Goal: Task Accomplishment & Management: Complete application form

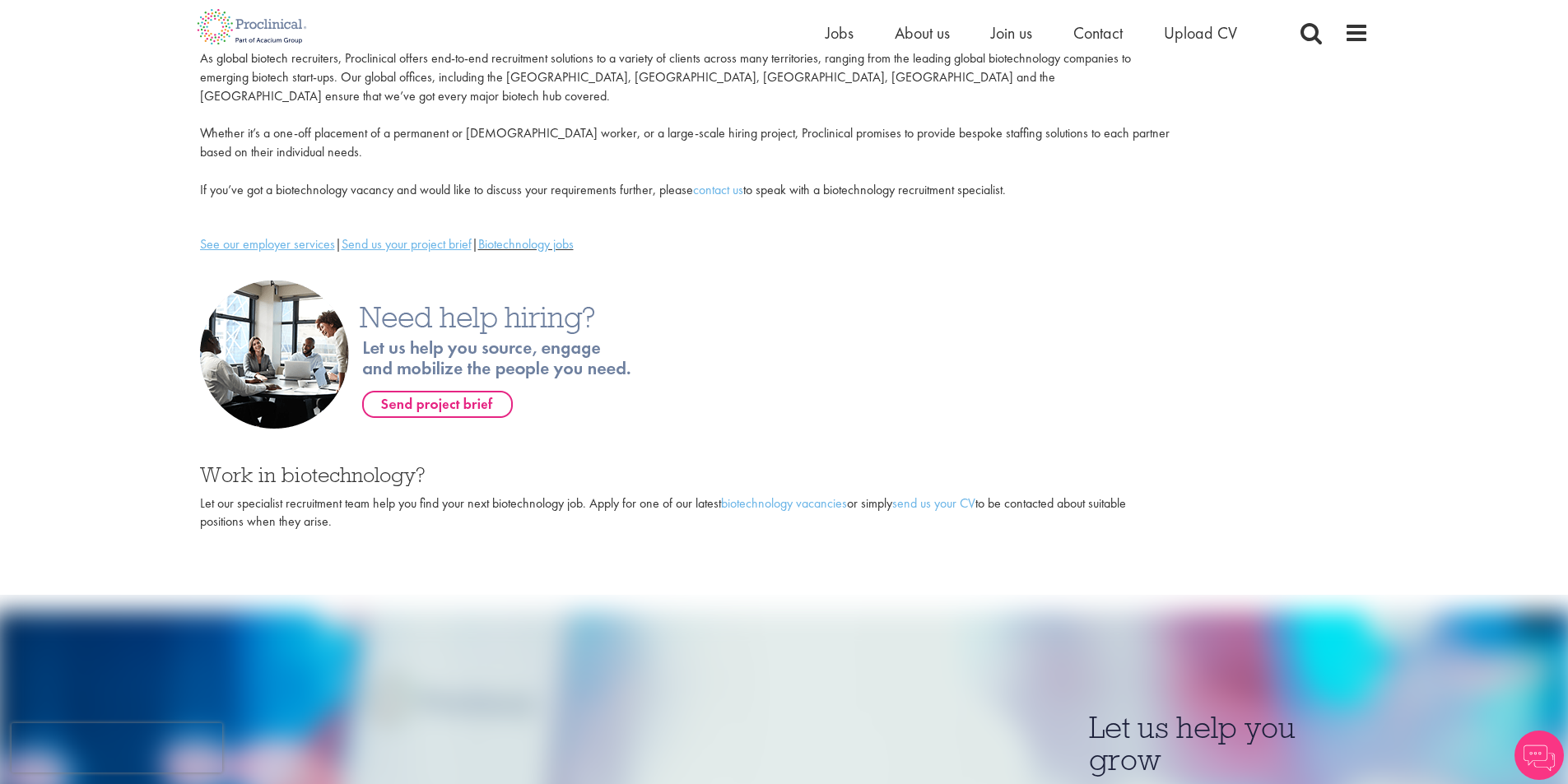
drag, startPoint x: 141, startPoint y: 407, endPoint x: 130, endPoint y: 517, distance: 110.5
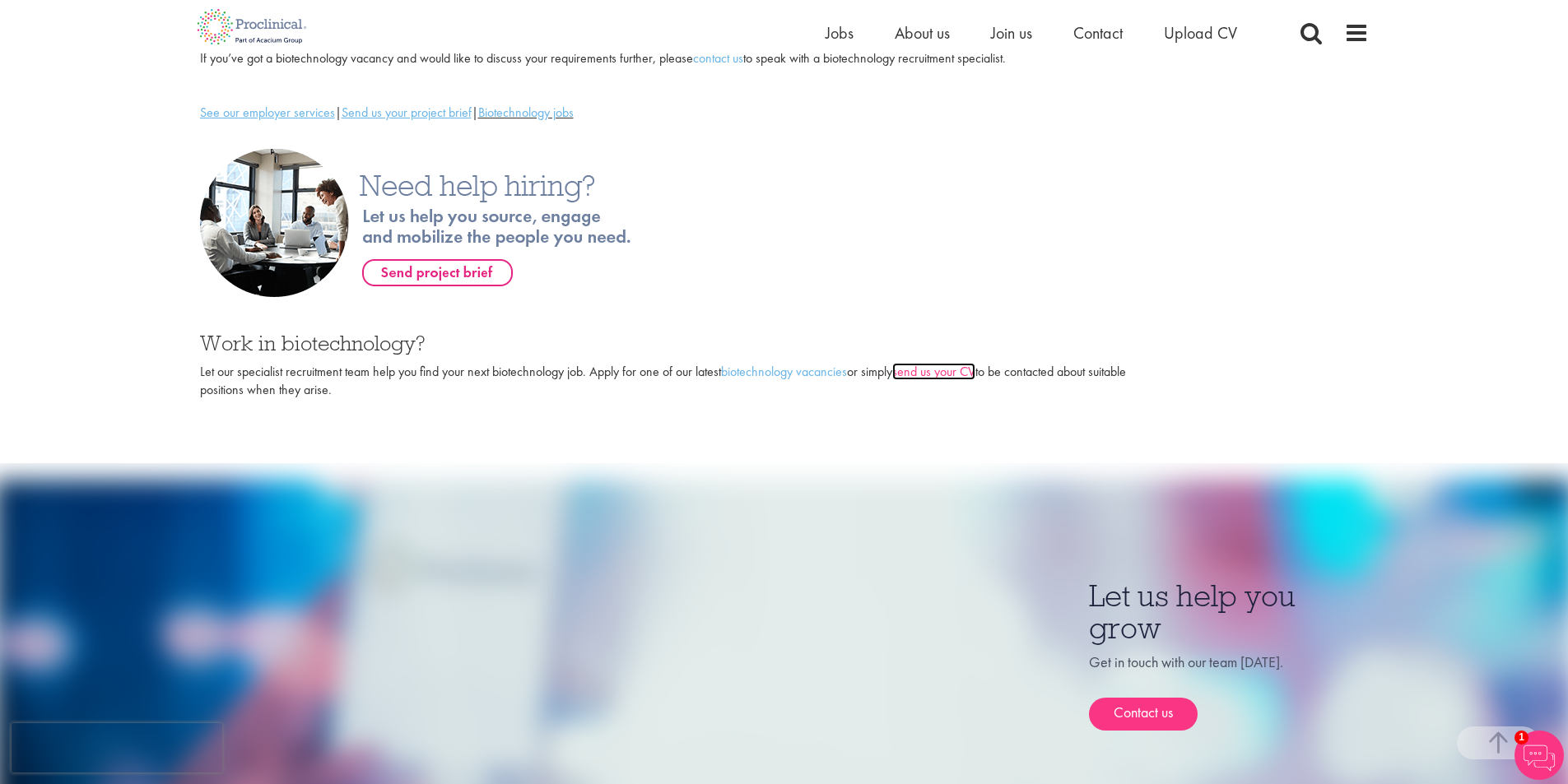
click at [948, 363] on link "send us your CV" at bounding box center [933, 371] width 83 height 17
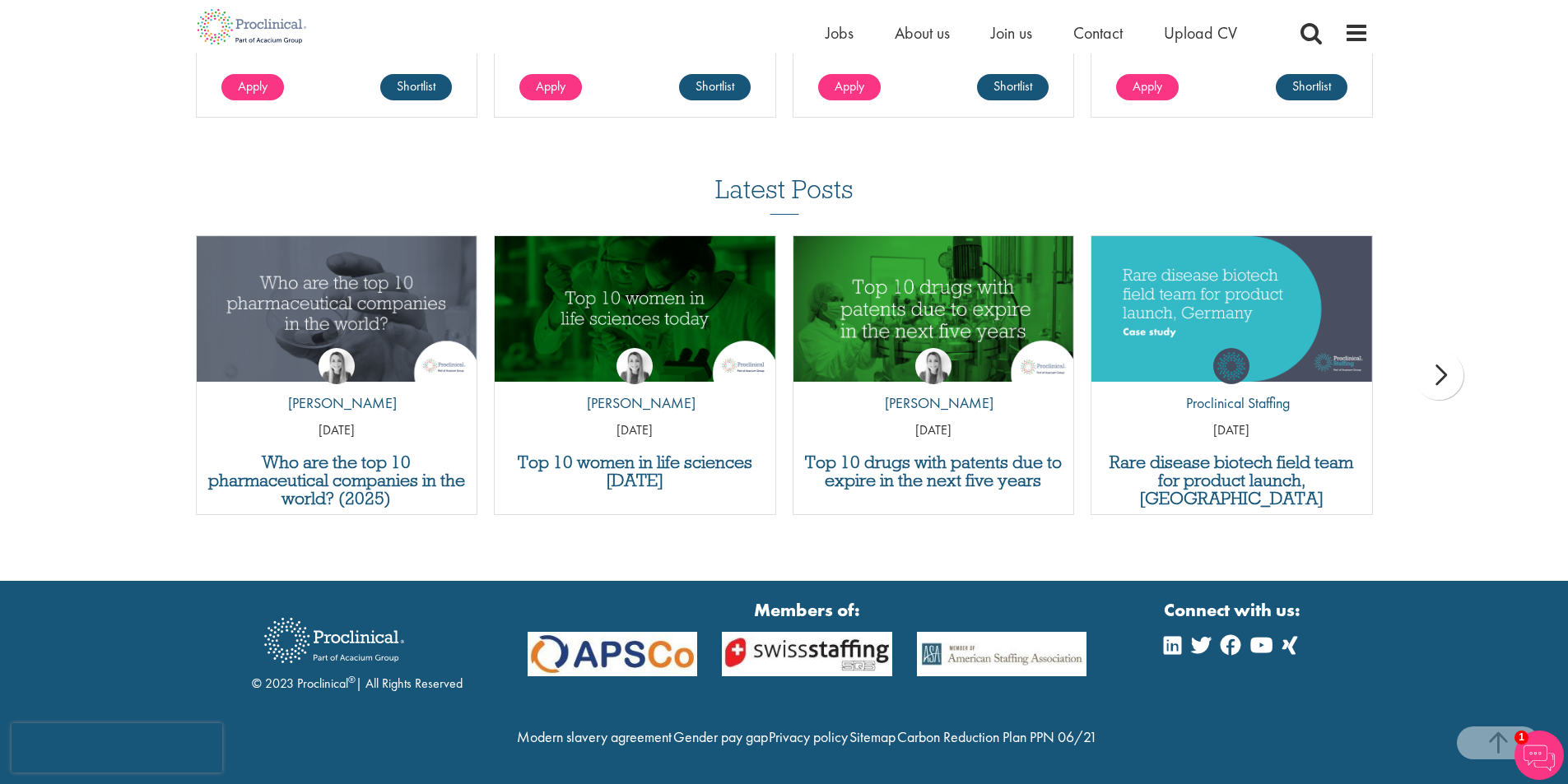
scroll to position [435, 0]
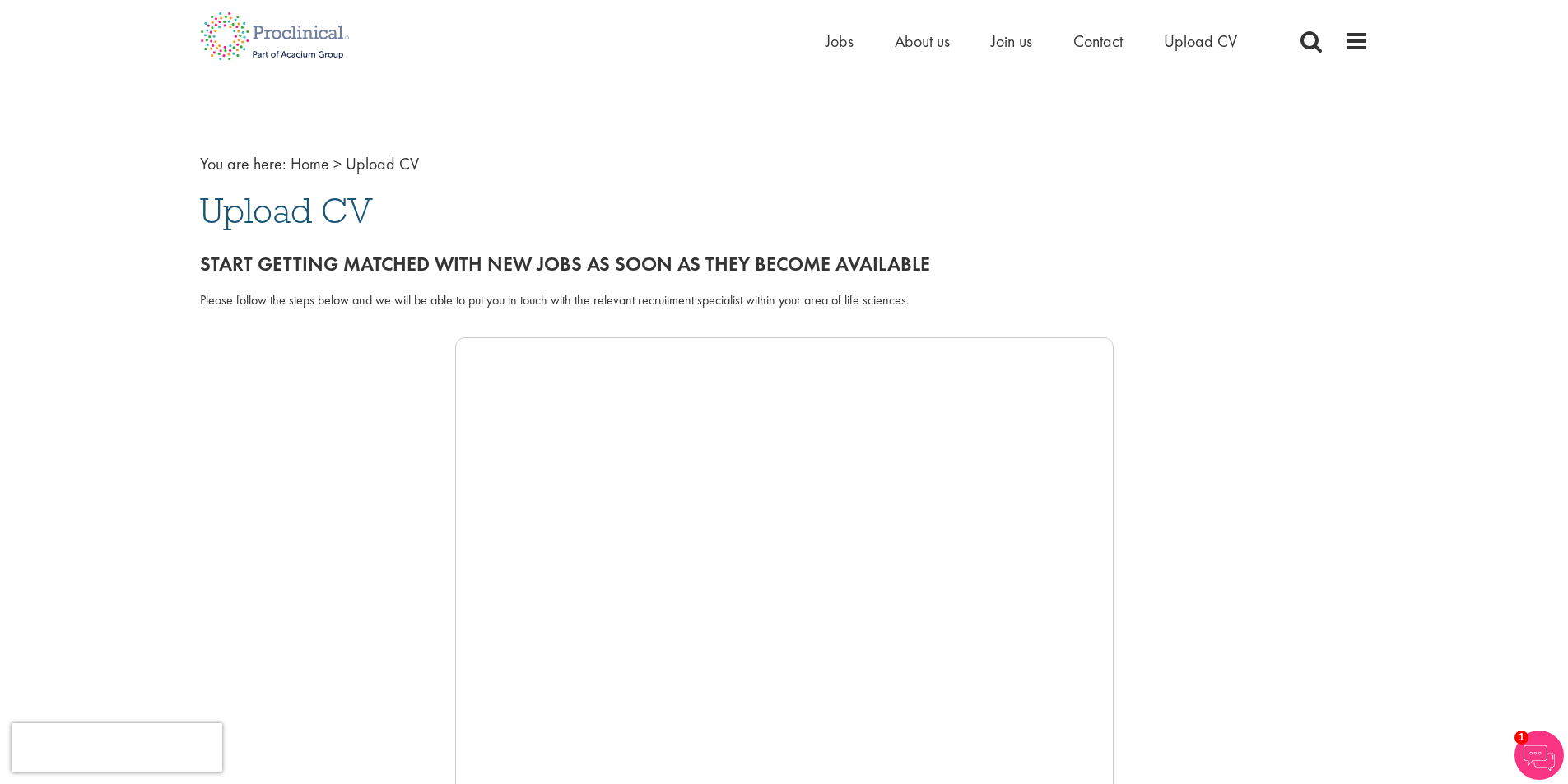
scroll to position [412, 0]
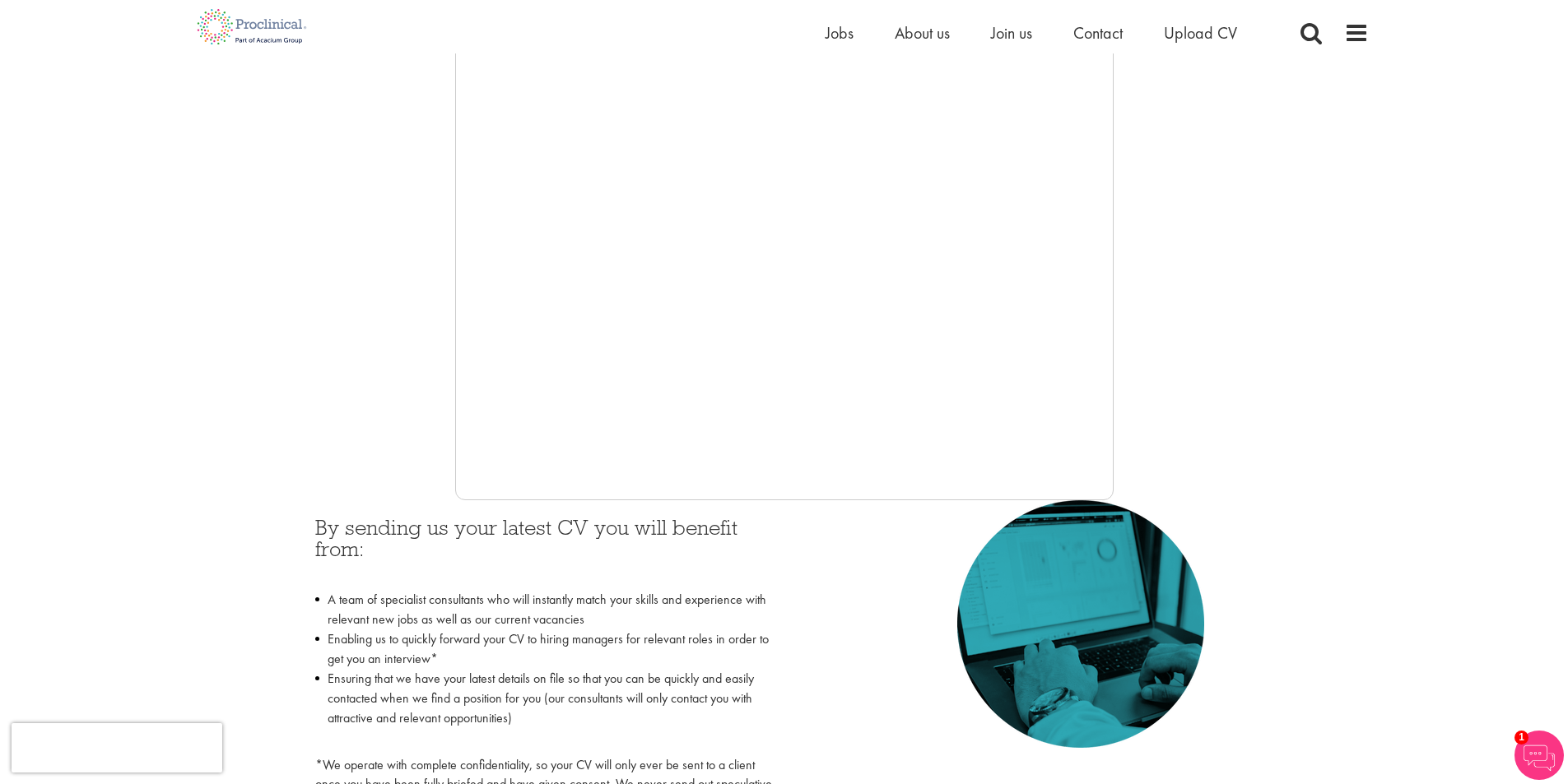
drag, startPoint x: 266, startPoint y: 438, endPoint x: 283, endPoint y: 344, distance: 95.5
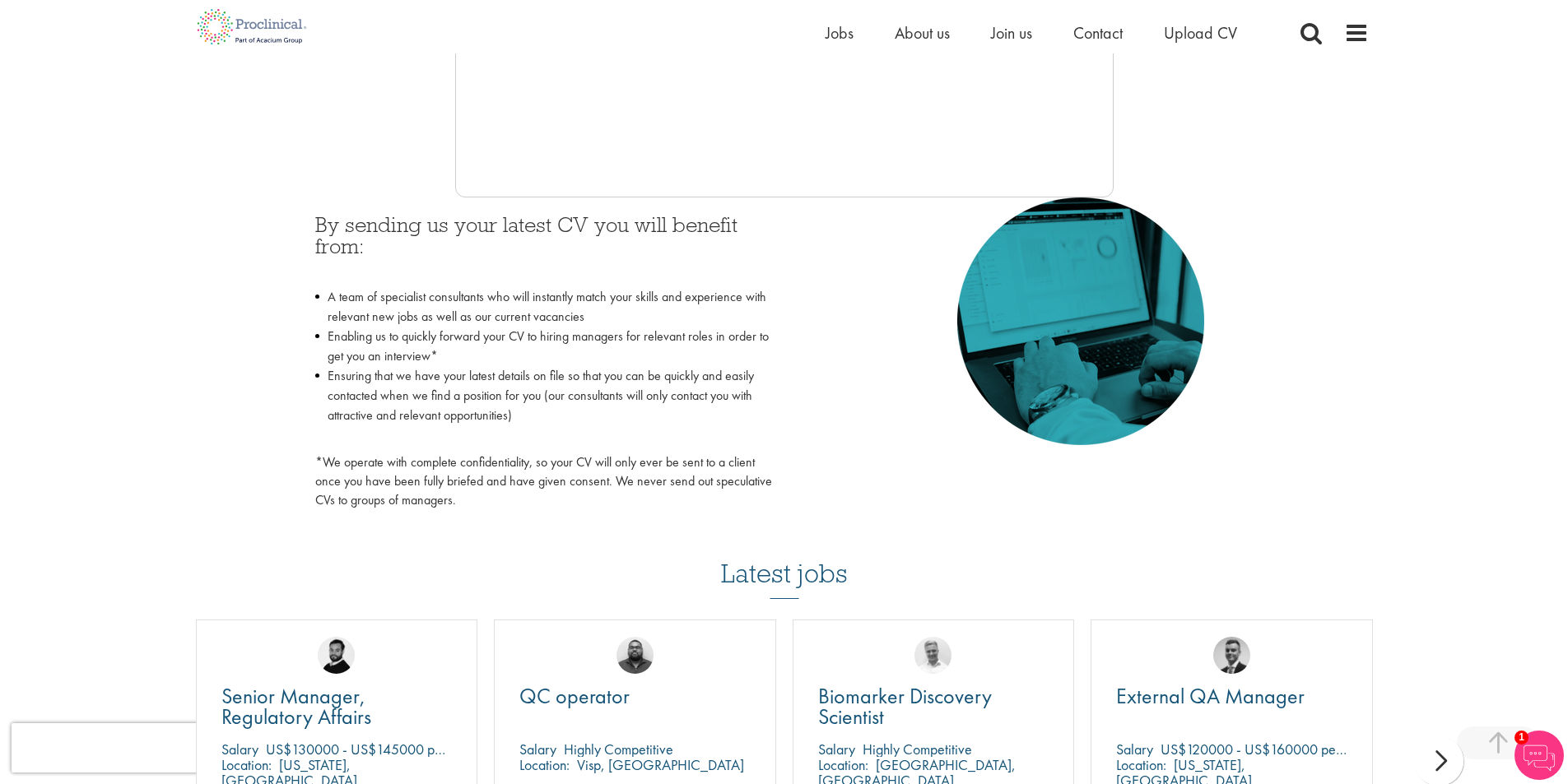
scroll to position [222, 0]
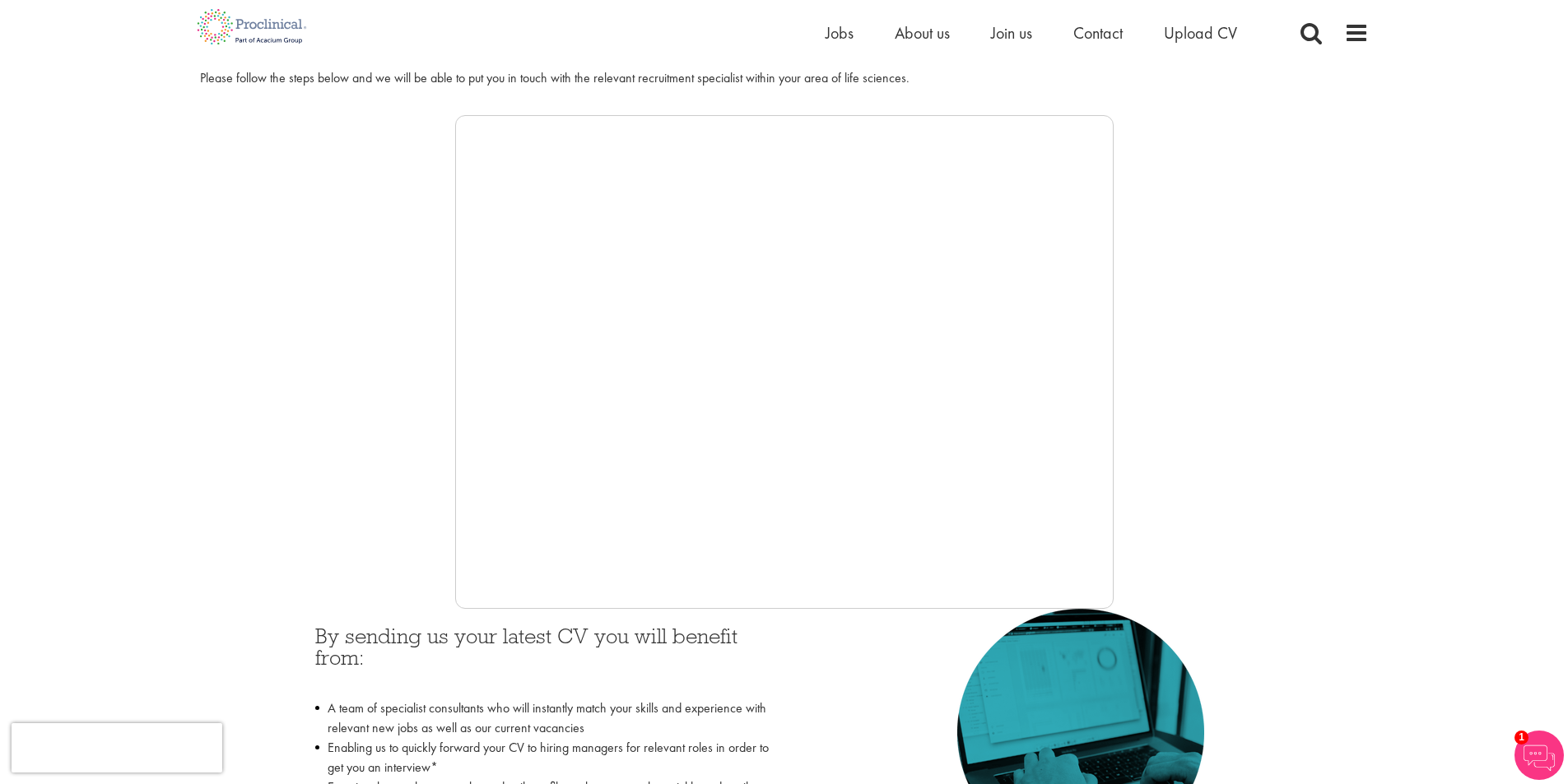
click at [303, 498] on div at bounding box center [784, 362] width 1169 height 493
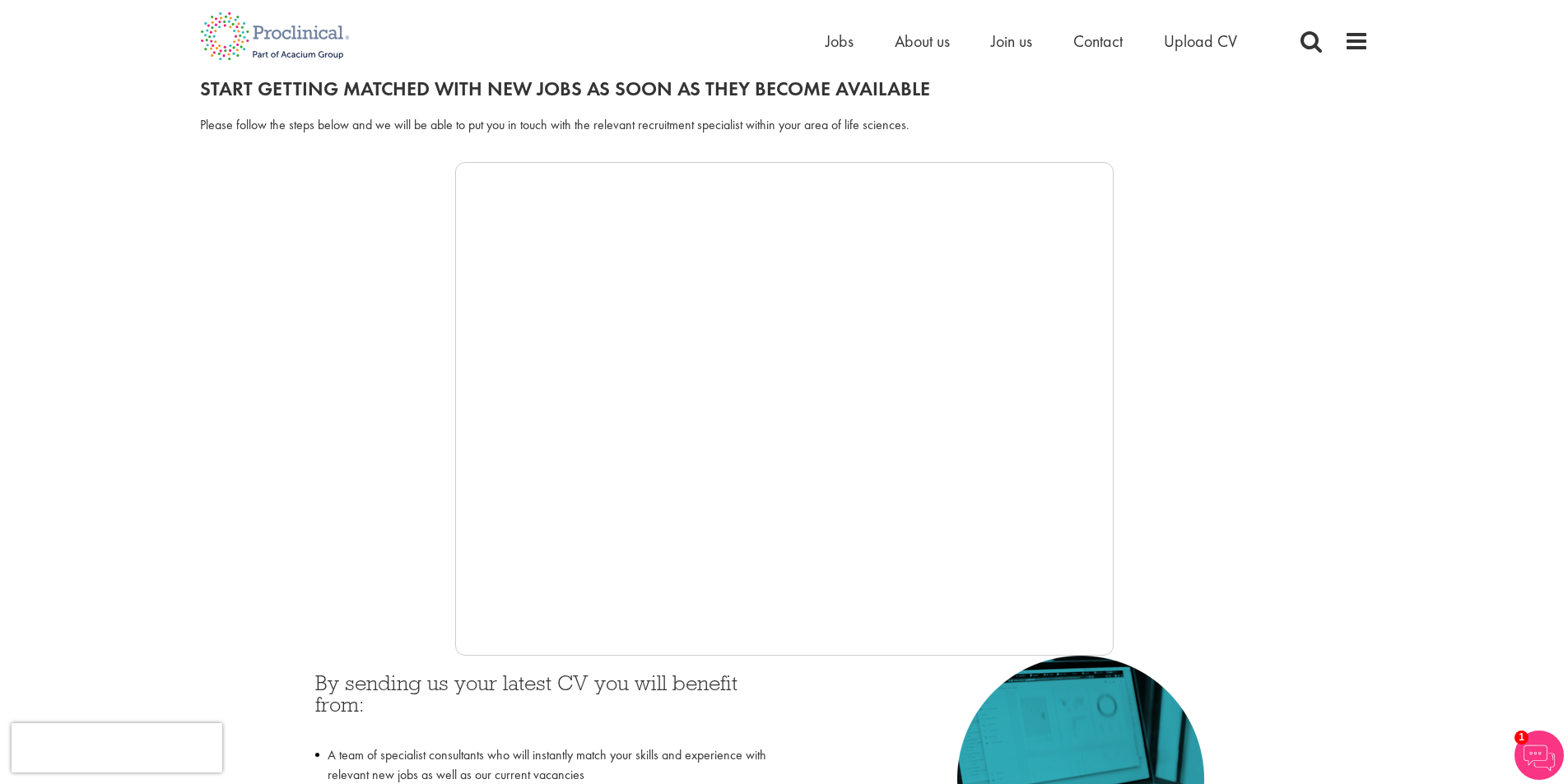
scroll to position [0, 0]
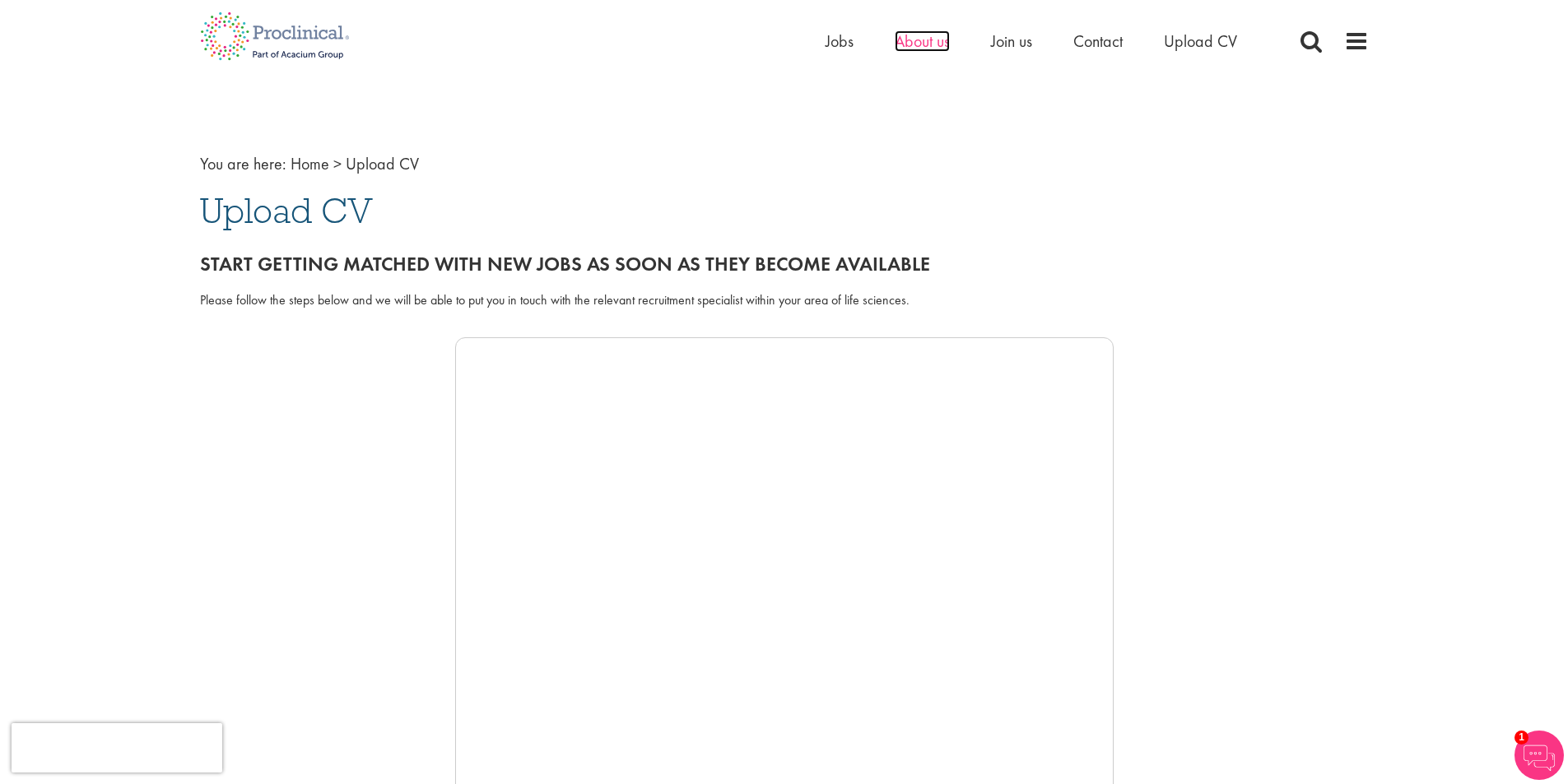
click at [902, 42] on span "About us" at bounding box center [922, 41] width 55 height 21
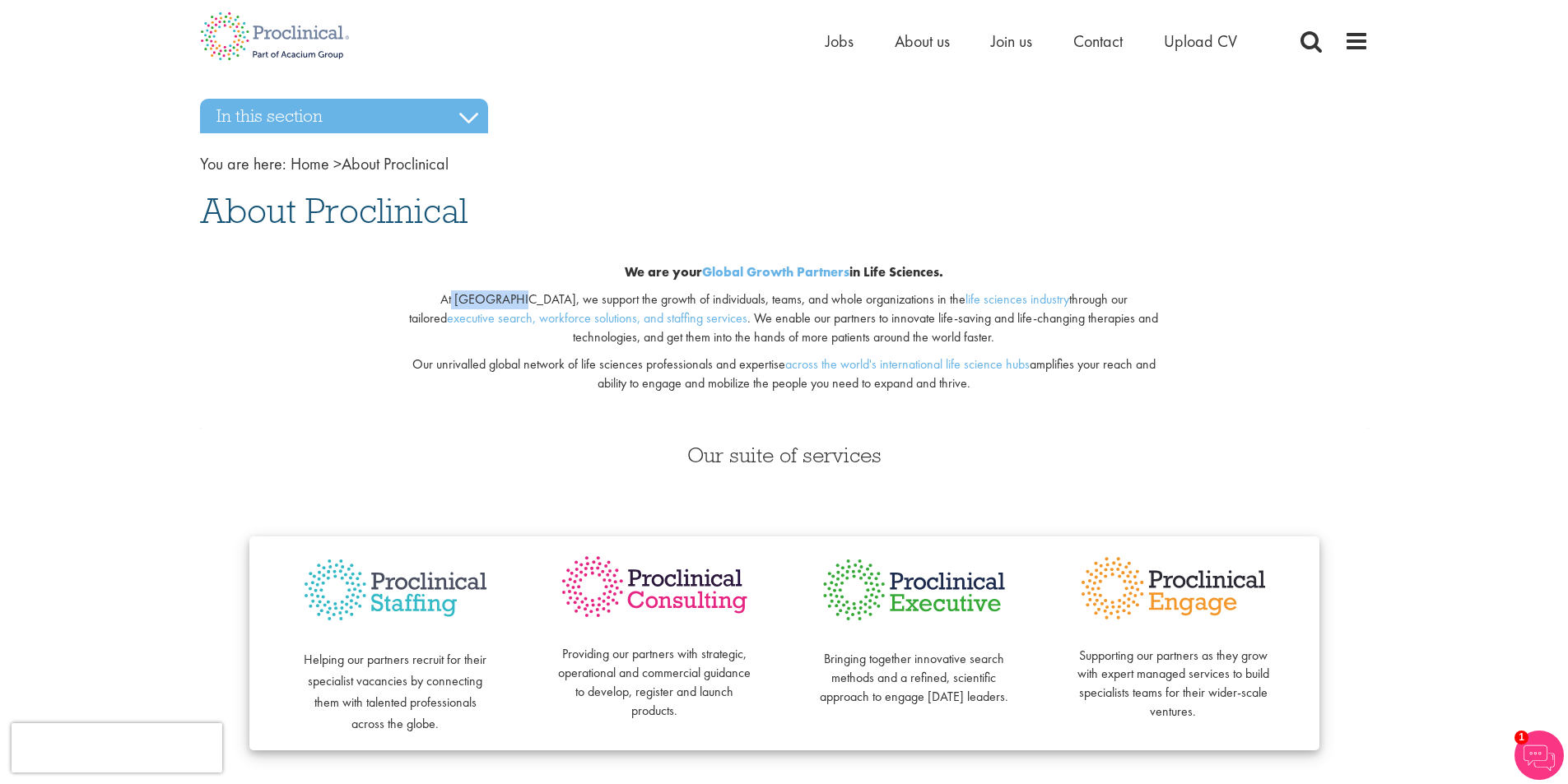
drag, startPoint x: 469, startPoint y: 298, endPoint x: 417, endPoint y: 291, distance: 52.5
click at [417, 291] on p "At [GEOGRAPHIC_DATA], we support the growth of individuals, teams, and whole or…" at bounding box center [784, 318] width 771 height 57
drag, startPoint x: 420, startPoint y: 297, endPoint x: 469, endPoint y: 296, distance: 49.0
click at [469, 296] on p "At [GEOGRAPHIC_DATA], we support the growth of individuals, teams, and whole or…" at bounding box center [784, 318] width 771 height 57
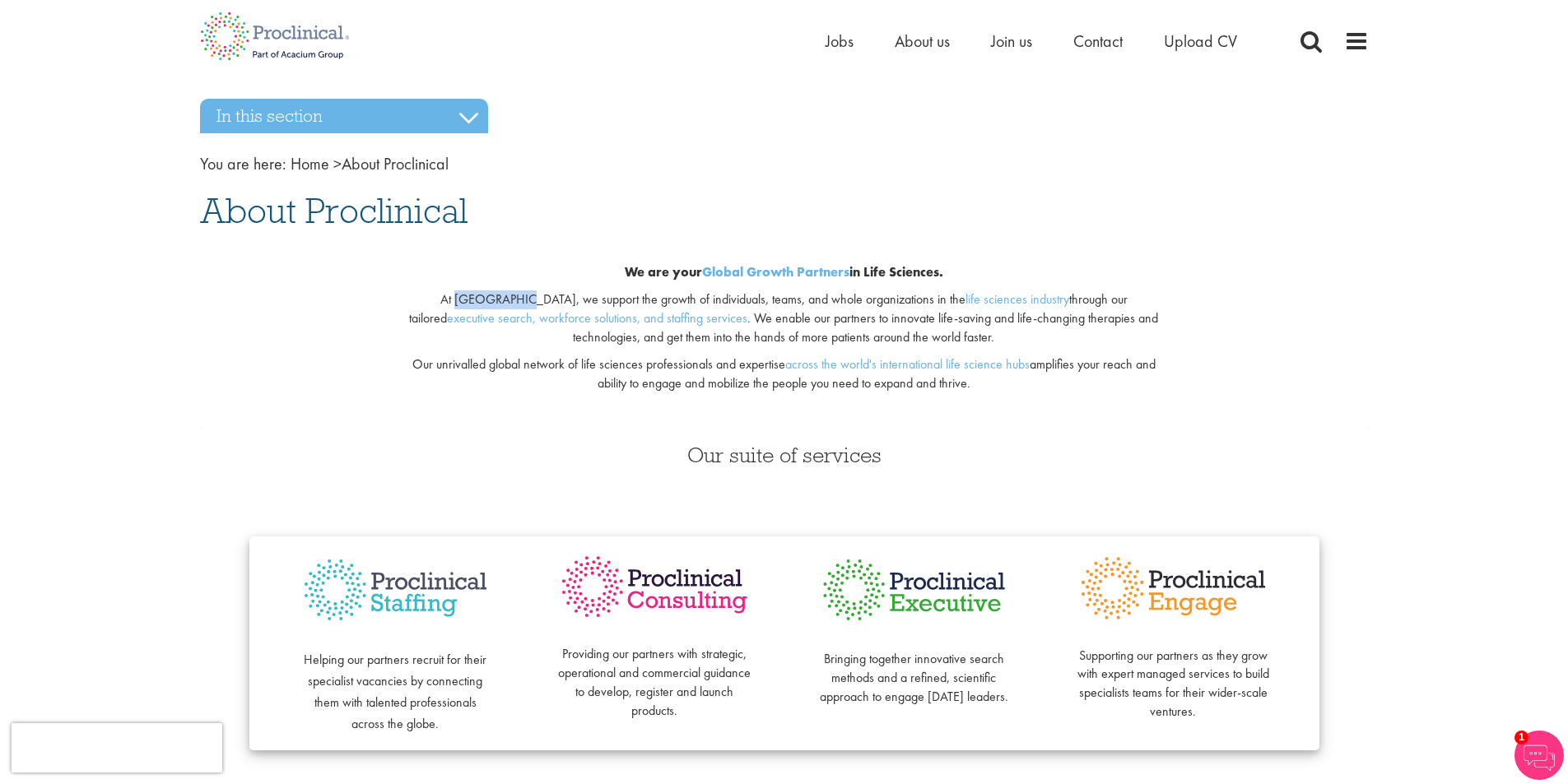
copy p "Proclinical"
